Goal: Information Seeking & Learning: Learn about a topic

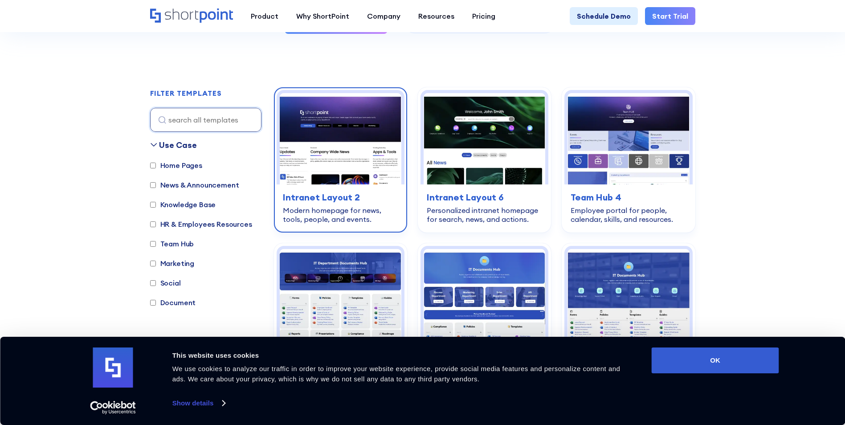
scroll to position [223, 0]
click at [365, 154] on img at bounding box center [341, 138] width 122 height 91
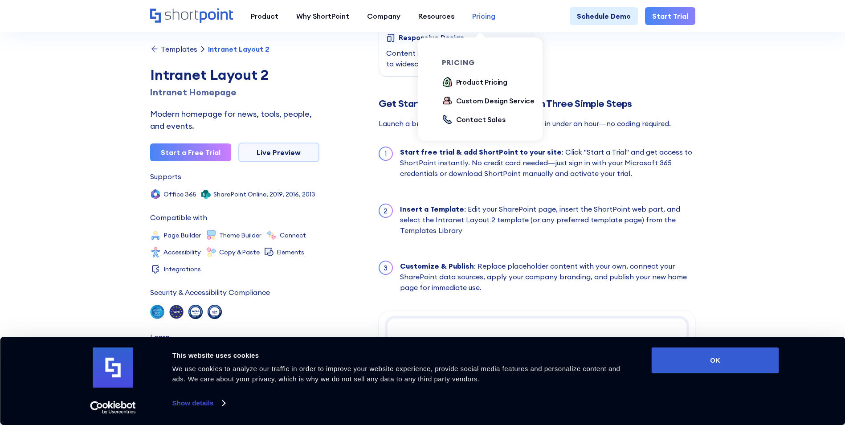
scroll to position [668, 0]
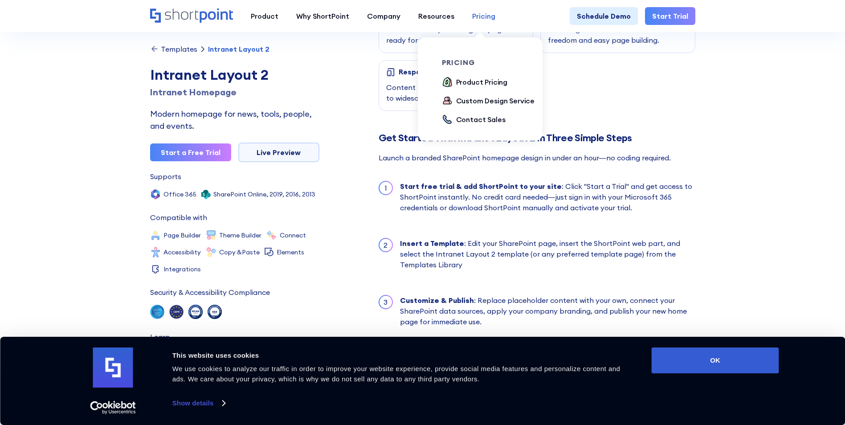
click at [478, 18] on div "Pricing" at bounding box center [483, 16] width 23 height 11
click at [478, 81] on div "Product Pricing" at bounding box center [482, 82] width 52 height 11
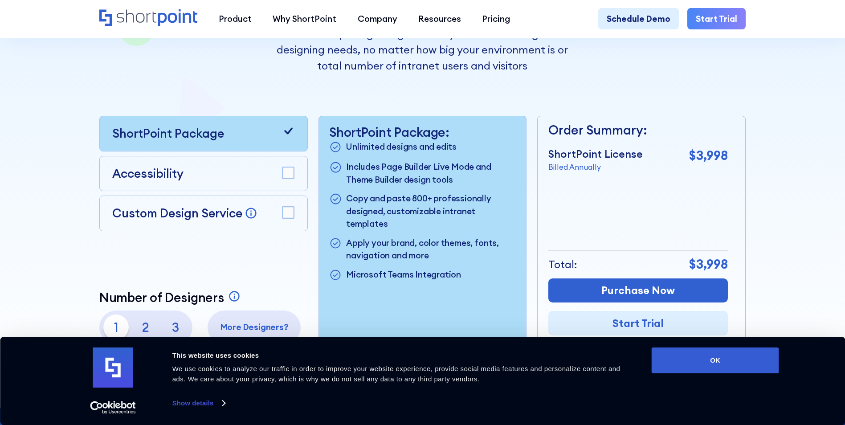
scroll to position [267, 0]
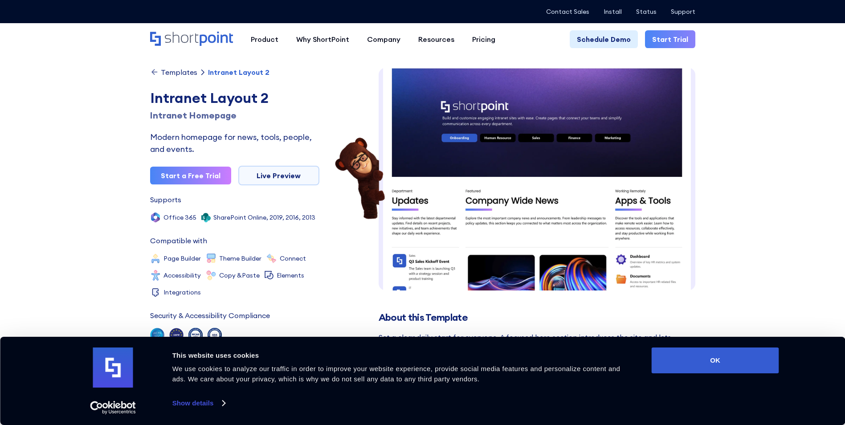
scroll to position [13, 0]
